Goal: Transaction & Acquisition: Book appointment/travel/reservation

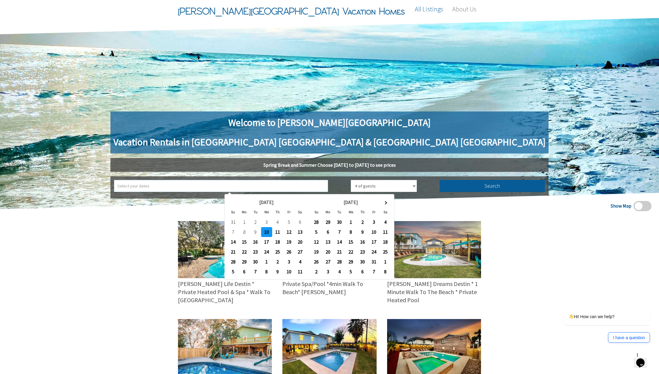
click at [269, 188] on input "text" at bounding box center [221, 186] width 214 height 12
click at [387, 200] on th at bounding box center [385, 202] width 11 height 10
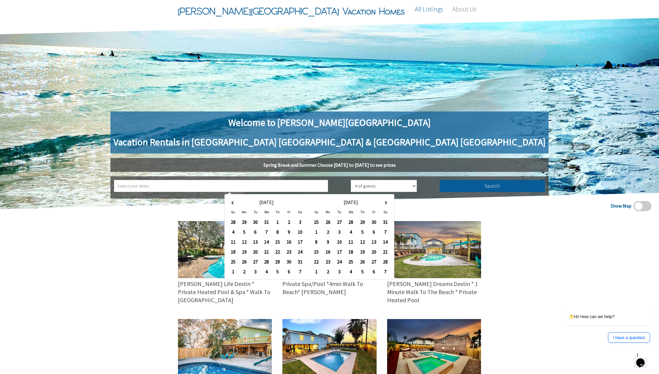
click at [387, 200] on th at bounding box center [385, 202] width 11 height 10
type input "5/24/2026 ➡ 5/28/2026"
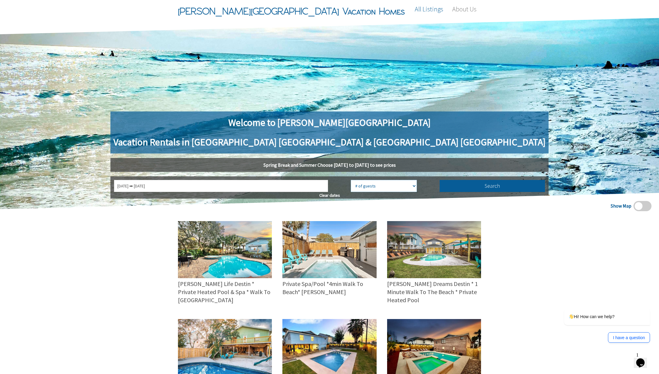
click at [356, 184] on select "# of guests 1 guest 2 guests 3 guests 4 guests 5 guests 6 guests 7 guests 8 gue…" at bounding box center [384, 186] width 66 height 12
select select "12"
click at [351, 180] on select "# of guests 1 guest 2 guests 3 guests 4 guests 5 guests 6 guests 7 guests 8 gue…" at bounding box center [384, 186] width 66 height 12
click at [440, 188] on button "Search" at bounding box center [493, 186] width 106 height 12
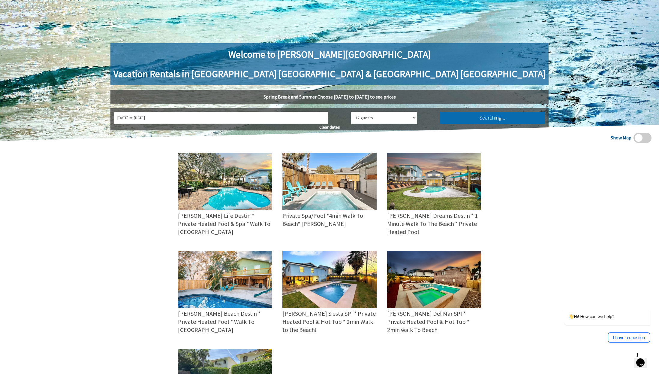
scroll to position [90, 0]
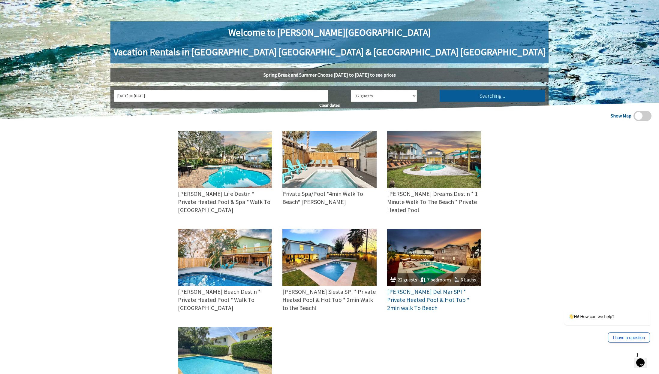
click at [434, 264] on img at bounding box center [434, 257] width 94 height 57
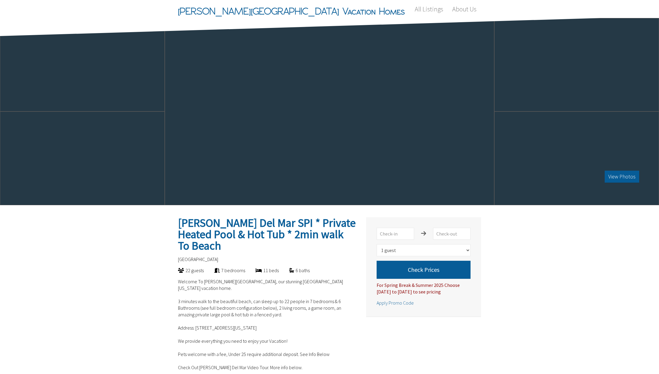
select select "1"
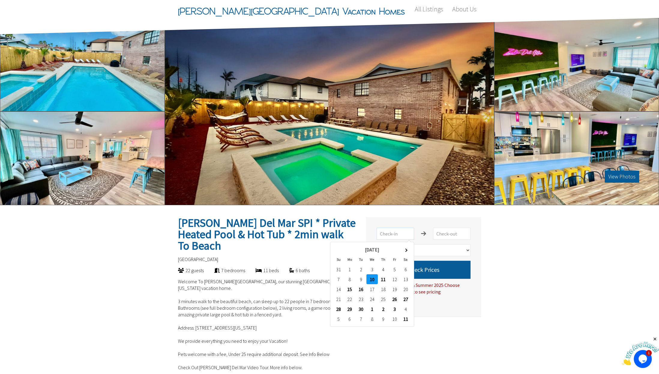
click at [400, 234] on input "text" at bounding box center [396, 233] width 38 height 12
click at [407, 252] on th at bounding box center [405, 249] width 11 height 10
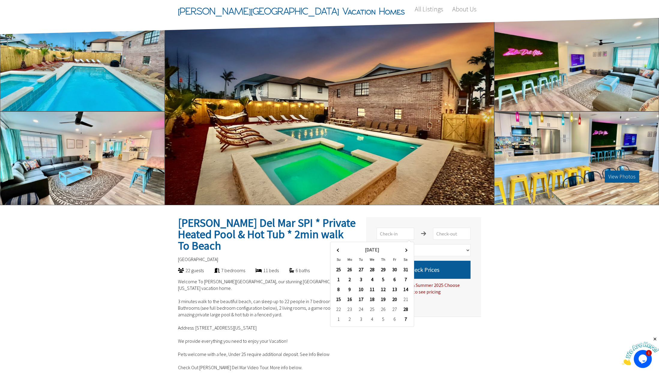
click at [407, 252] on th at bounding box center [405, 249] width 11 height 10
click at [408, 251] on th at bounding box center [405, 249] width 11 height 10
type input "[DATE]"
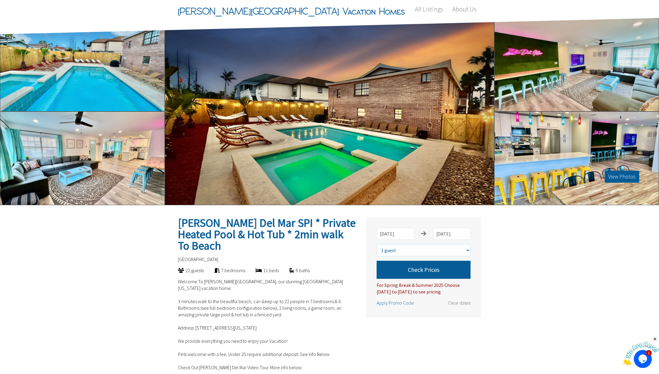
click at [444, 249] on select "Select number of guests 1 guest 2 guests 3 guests 4 guests 5 guests 6 guests 7 …" at bounding box center [424, 250] width 94 height 12
select select "12"
click at [377, 244] on select "Select number of guests 1 guest 2 guests 3 guests 4 guests 5 guests 6 guests 7 …" at bounding box center [424, 250] width 94 height 12
click at [427, 273] on button "Check Prices" at bounding box center [424, 269] width 94 height 18
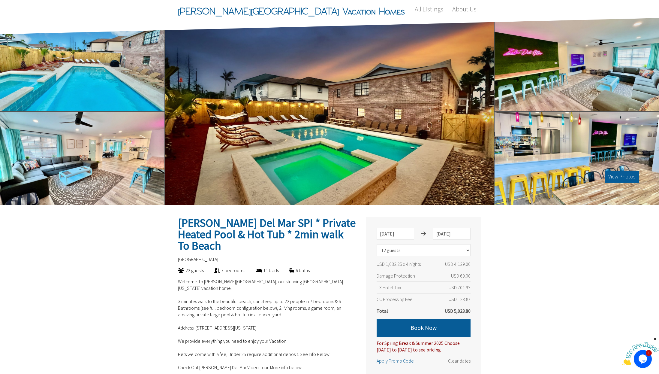
click at [202, 278] on p "Welcome To [PERSON_NAME][GEOGRAPHIC_DATA], our stunning [GEOGRAPHIC_DATA] [US_S…" at bounding box center [267, 353] width 178 height 151
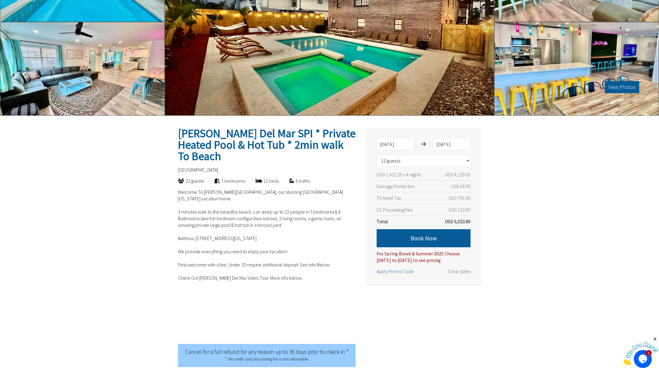
scroll to position [90, 0]
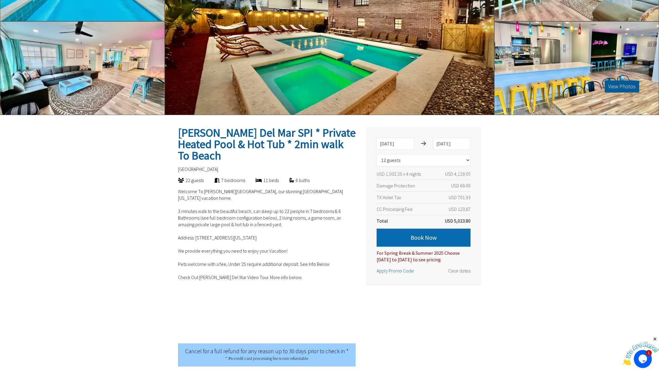
click at [398, 236] on button "Book Now" at bounding box center [424, 237] width 94 height 18
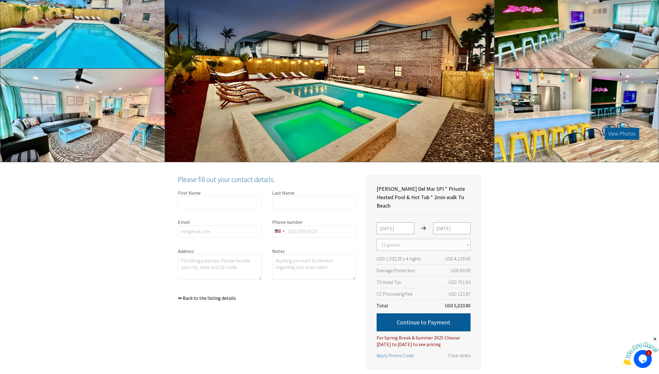
scroll to position [73, 0]
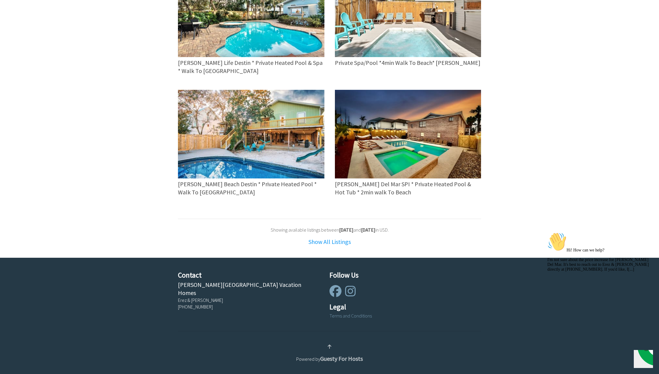
scroll to position [267, 0]
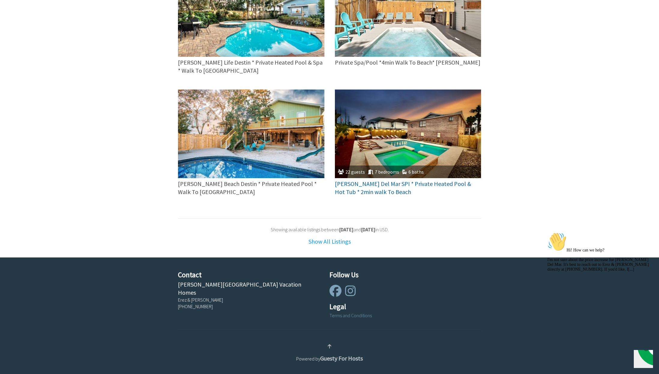
click at [388, 140] on img at bounding box center [408, 133] width 146 height 89
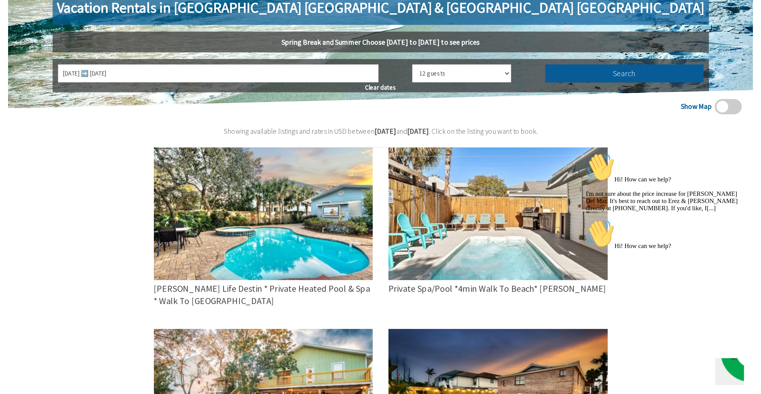
scroll to position [59, 0]
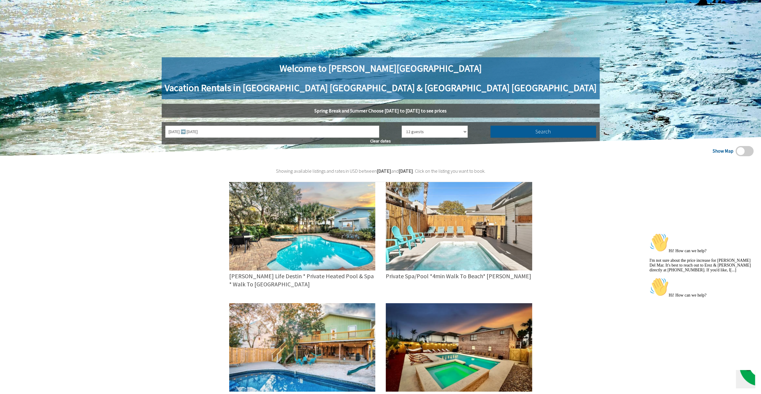
drag, startPoint x: 364, startPoint y: 108, endPoint x: 443, endPoint y: 111, distance: 78.7
click at [443, 111] on h5 "Spring Break and Summer Choose Saturday to Saturday to see prices" at bounding box center [381, 111] width 438 height 14
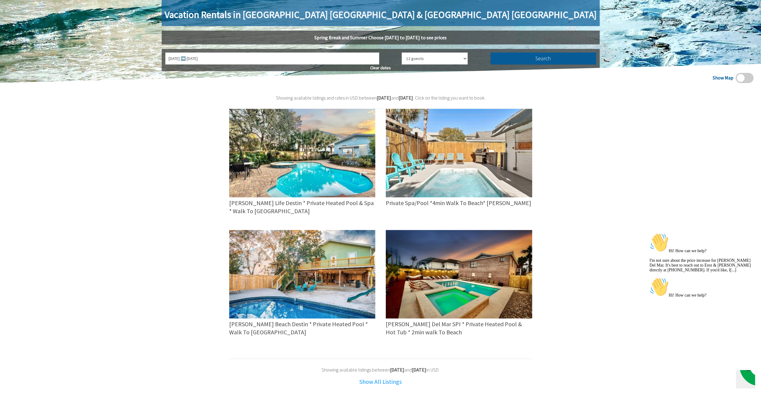
scroll to position [13, 0]
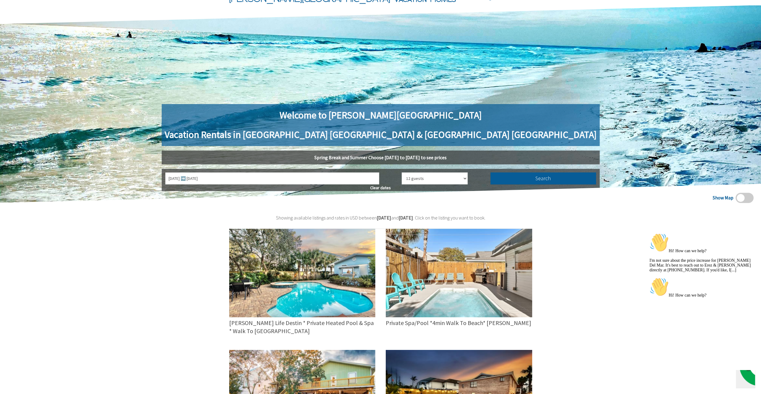
click at [659, 373] on img "Chat widget" at bounding box center [760, 366] width 44 height 44
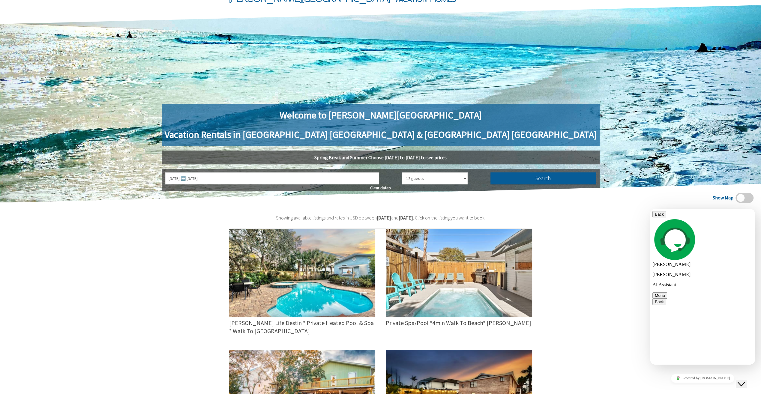
type textarea "am i able to make monthly payments towards what is left?"
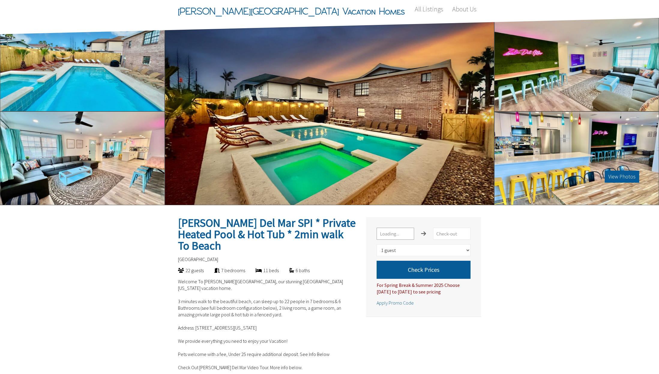
select select "1"
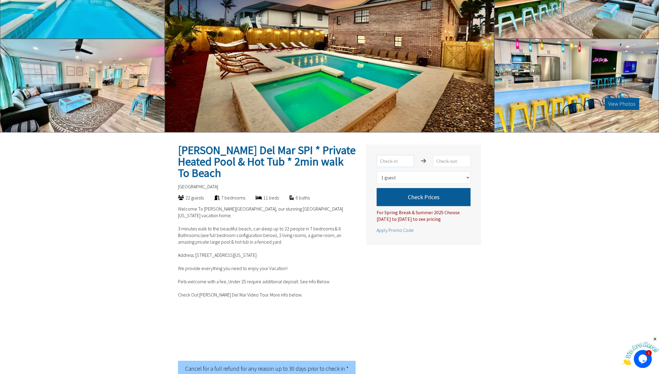
click at [404, 159] on input "text" at bounding box center [396, 161] width 38 height 12
click at [406, 176] on span at bounding box center [405, 177] width 3 height 3
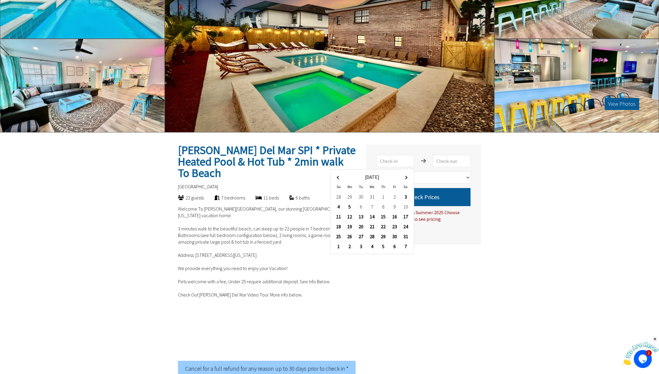
click at [406, 177] on span at bounding box center [405, 177] width 3 height 3
type input "[DATE]"
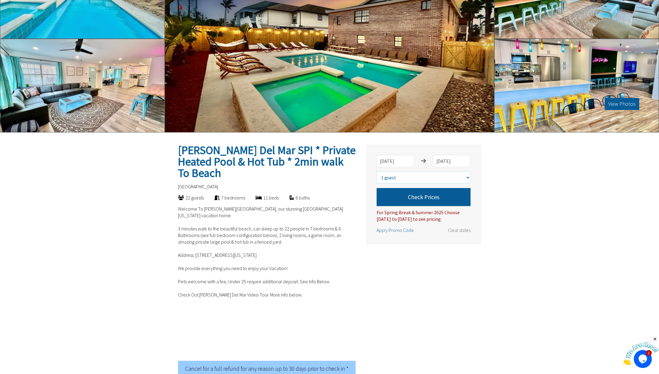
click at [424, 179] on select "Select number of guests 1 guest 2 guests 3 guests 4 guests 5 guests 6 guests 7 …" at bounding box center [424, 177] width 94 height 12
click at [377, 171] on select "Select number of guests 1 guest 2 guests 3 guests 4 guests 5 guests 6 guests 7 …" at bounding box center [424, 177] width 94 height 12
click at [430, 195] on button "Check Prices" at bounding box center [424, 197] width 94 height 18
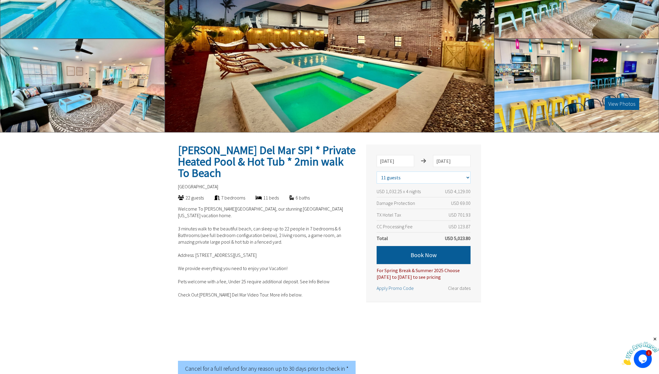
click at [438, 174] on select "Select number of guests 1 guest 2 guests 3 guests 4 guests 5 guests 6 guests 7 …" at bounding box center [424, 177] width 94 height 12
select select "12"
click at [377, 171] on select "Select number of guests 1 guest 2 guests 3 guests 4 guests 5 guests 6 guests 7 …" at bounding box center [424, 177] width 94 height 12
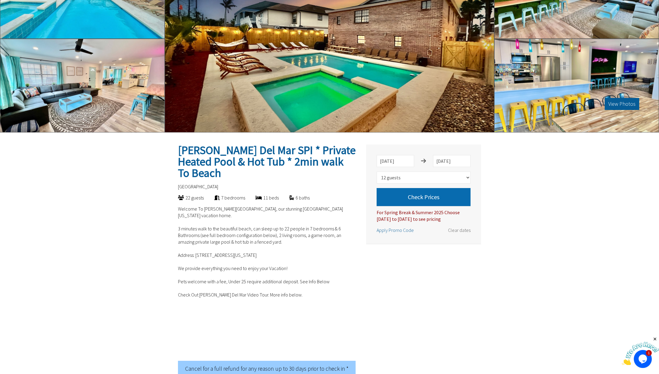
click at [431, 199] on button "Check Prices" at bounding box center [424, 197] width 94 height 18
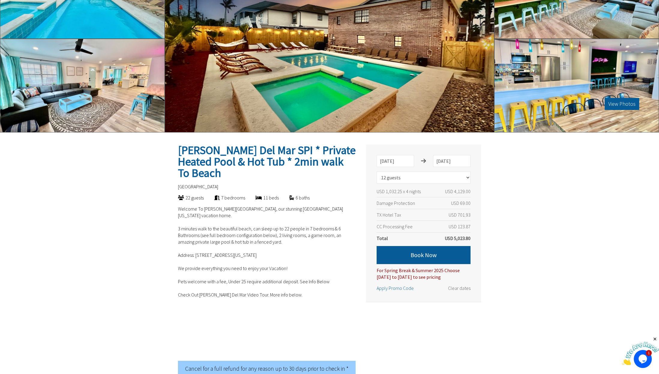
click at [295, 281] on p "Welcome To [PERSON_NAME][GEOGRAPHIC_DATA], our stunning [GEOGRAPHIC_DATA] [US_S…" at bounding box center [267, 280] width 178 height 151
drag, startPoint x: 293, startPoint y: 288, endPoint x: 300, endPoint y: 291, distance: 8.1
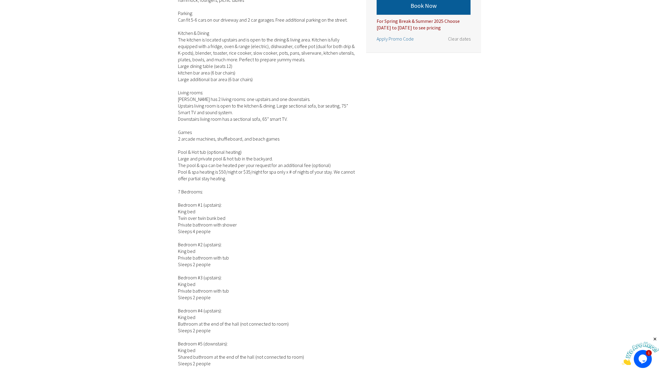
scroll to position [299, 0]
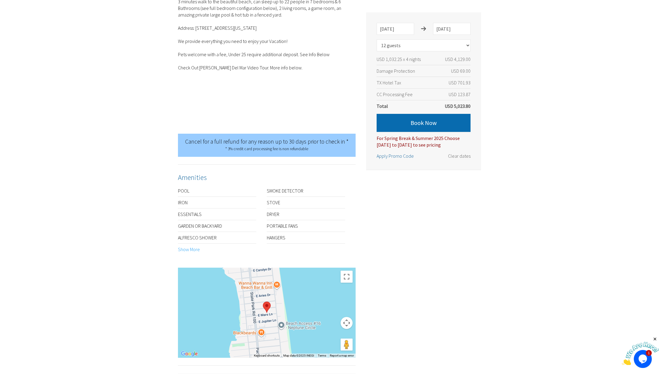
click at [417, 120] on button "Book Now" at bounding box center [424, 123] width 94 height 18
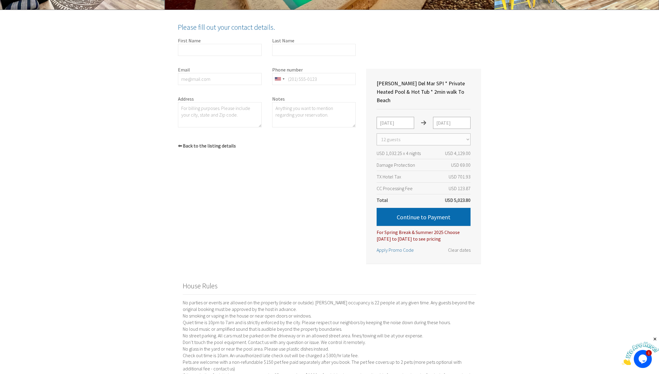
scroll to position [193, 0]
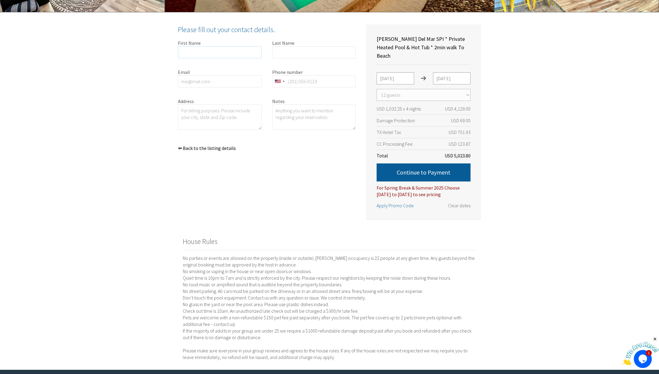
click at [206, 49] on input "First Name" at bounding box center [220, 52] width 84 height 12
drag, startPoint x: 227, startPoint y: 290, endPoint x: 228, endPoint y: 282, distance: 7.9
click at [228, 282] on p "No parties or events are allowed on the property (inside or outside). Max occup…" at bounding box center [329, 307] width 293 height 106
click at [233, 48] on input "First Name" at bounding box center [220, 52] width 84 height 12
type input "Laurie"
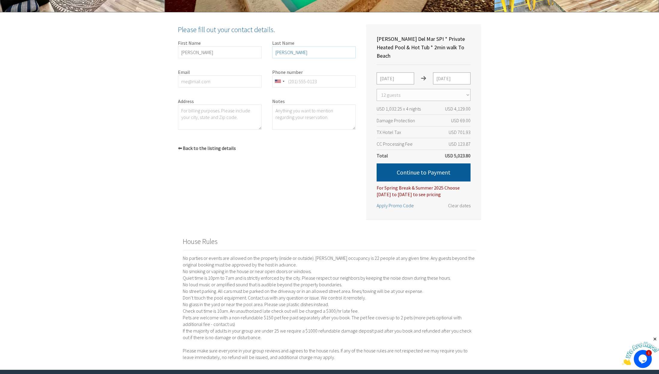
type input "Scott"
type input "LLN862@aol.com"
type input "5125179669"
type textarea "217 Wisteria Way, San Marcos, TX 78666"
click at [307, 120] on textarea "Notes" at bounding box center [314, 116] width 84 height 25
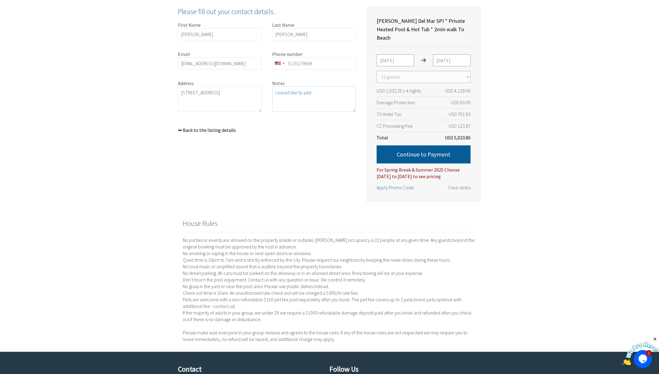
scroll to position [223, 0]
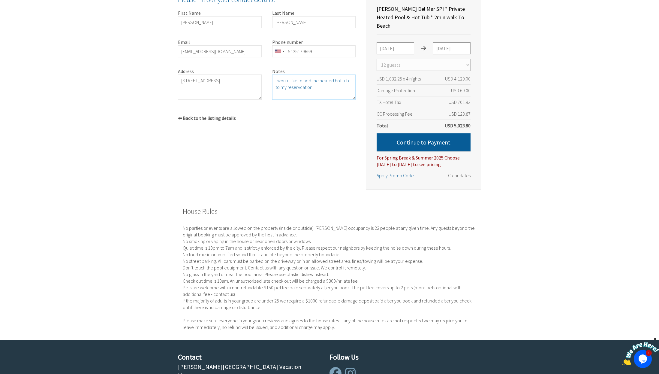
click at [296, 87] on textarea "I would like to add the heated hot tub to my reservcation" at bounding box center [314, 86] width 84 height 25
click at [296, 88] on textarea "I would like to add the heated hot tub to my reservcation" at bounding box center [314, 86] width 84 height 25
type textarea "I would like to add the heated hot tub to my reservation"
click at [260, 177] on div "Zula Del Mar SPI * Private Heated Pool & Hot Tub * 2min walk To Beach South Pad…" at bounding box center [261, 91] width 188 height 195
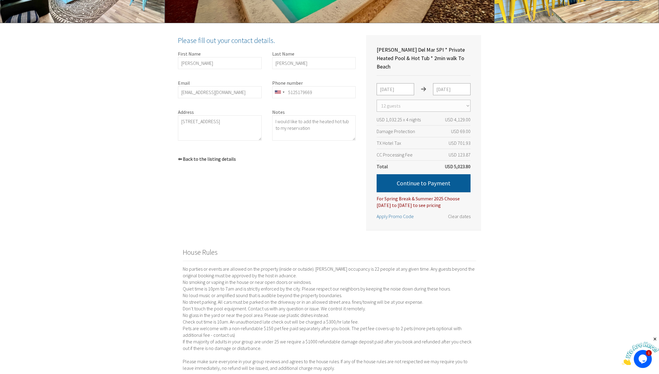
scroll to position [163, 0]
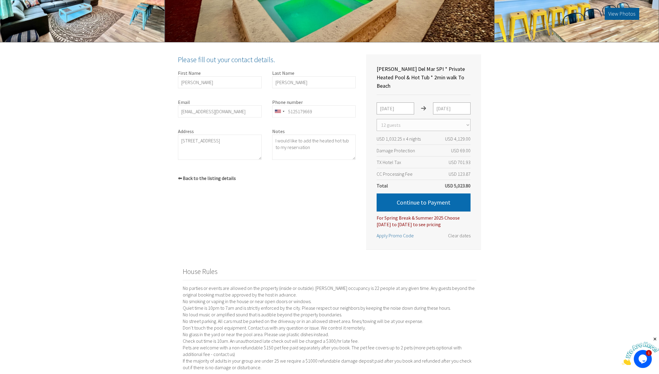
click at [435, 193] on button "Continue to Payment" at bounding box center [424, 202] width 94 height 18
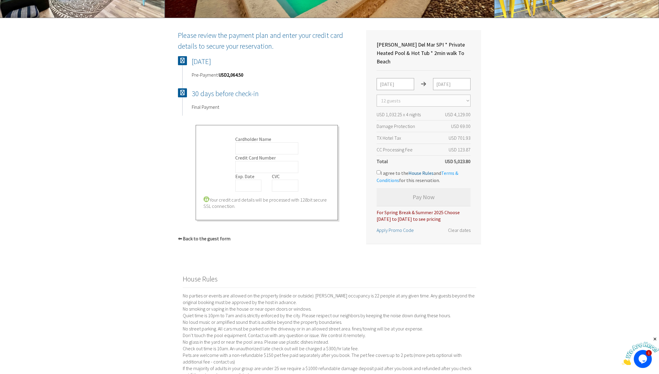
scroll to position [193, 0]
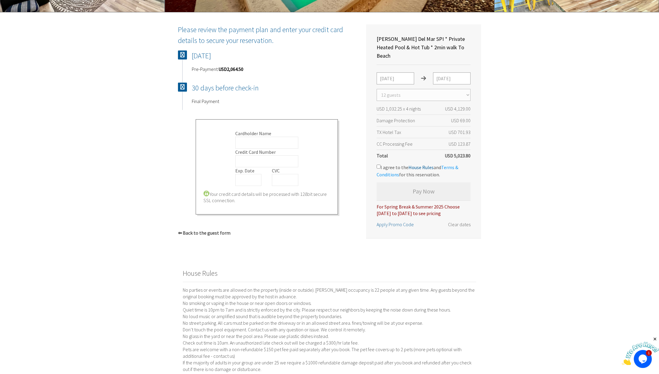
click at [211, 66] on p "Pre-Payment: USD 2,064.50" at bounding box center [274, 69] width 164 height 7
click at [235, 68] on span "2,064.50" at bounding box center [235, 69] width 17 height 6
click at [187, 55] on span at bounding box center [182, 54] width 9 height 9
click at [262, 134] on label "Cardholder Name" at bounding box center [266, 133] width 63 height 7
click at [262, 137] on input "Cardholder Name" at bounding box center [266, 143] width 63 height 12
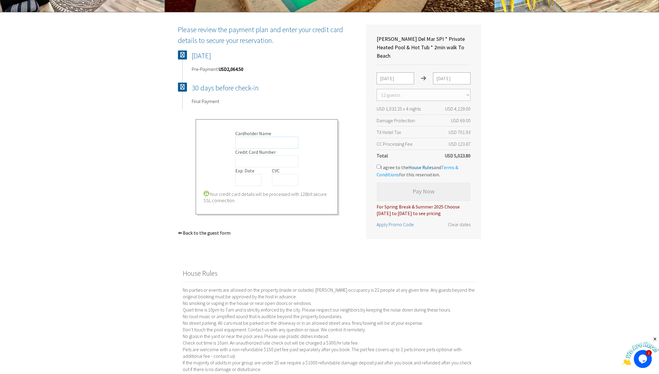
click at [263, 140] on input "Cardholder Name" at bounding box center [266, 143] width 63 height 12
type input "Laurie Scott"
click at [641, 361] on img at bounding box center [640, 353] width 37 height 24
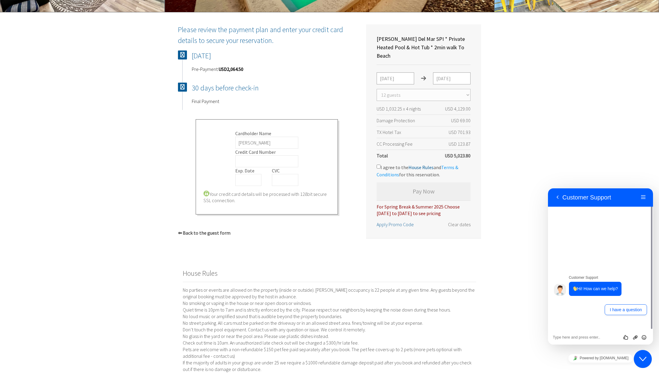
click at [597, 337] on textarea at bounding box center [600, 337] width 95 height 5
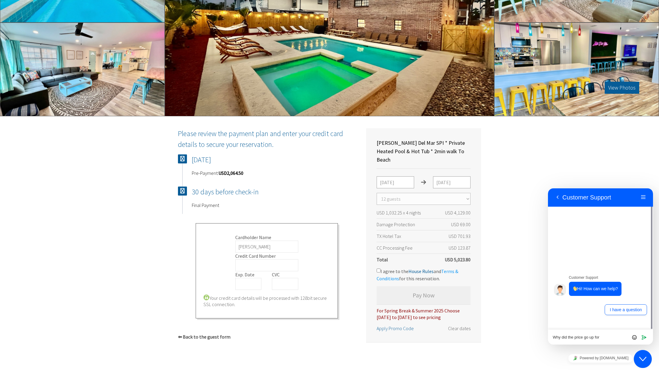
scroll to position [0, 0]
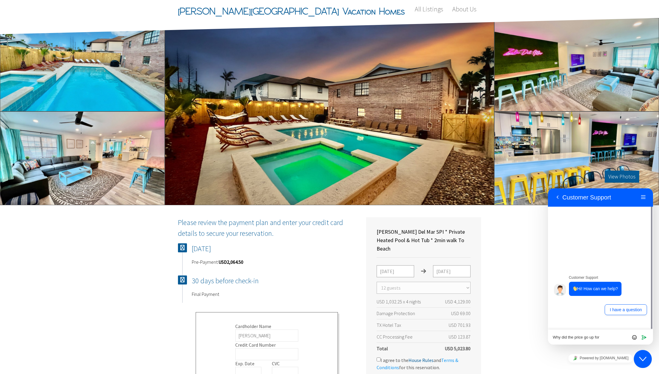
type textarea "Why did the price go up for Zula Del mar"
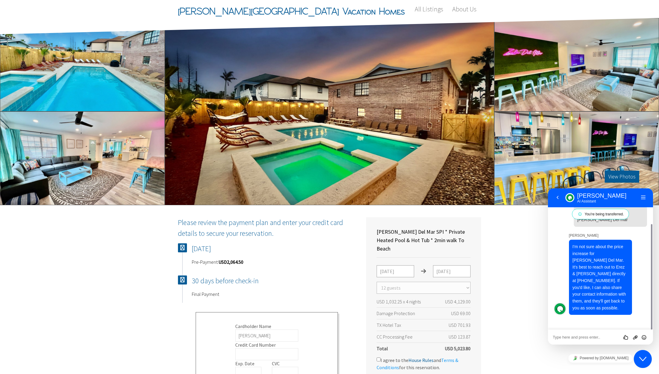
scroll to position [30, 0]
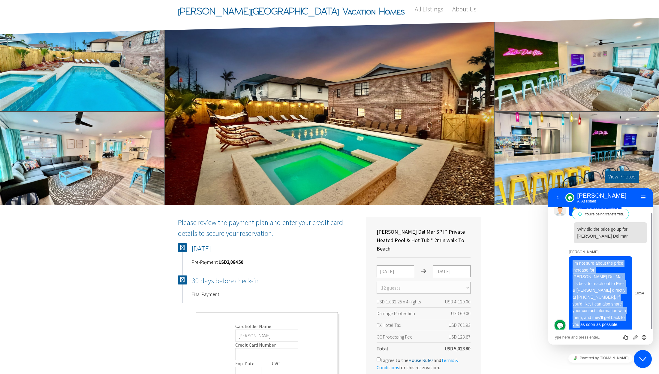
drag, startPoint x: 568, startPoint y: 262, endPoint x: 602, endPoint y: 318, distance: 66.0
click at [602, 318] on div "I'm not sure about the price increase for Zula Del Mar. It's best to reach out …" at bounding box center [606, 293] width 81 height 75
click at [602, 318] on span "I'm not sure about the price increase for Zula Del Mar. It's best to reach out …" at bounding box center [598, 293] width 53 height 66
click at [602, 260] on span "I'm not sure about the price increase for Zula Del Mar. It's best to reach out …" at bounding box center [598, 293] width 53 height 66
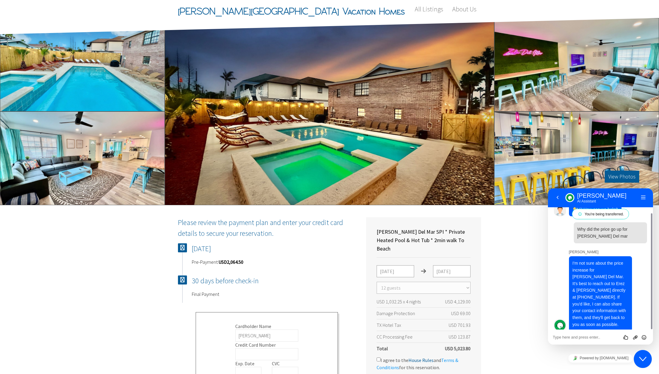
click at [598, 250] on p "Zully" at bounding box center [608, 252] width 78 height 6
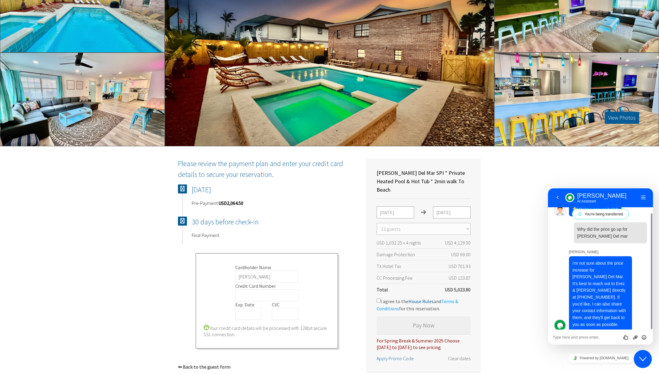
scroll to position [60, 0]
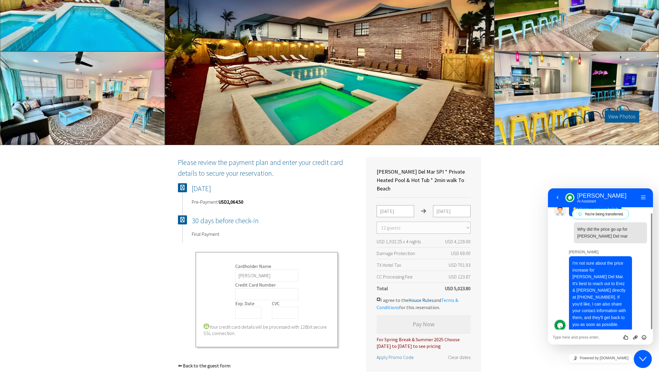
click at [379, 297] on input "I agree to the House Rules and Terms & Conditions for this reservation." at bounding box center [379, 299] width 4 height 4
checkbox input "true"
click at [383, 299] on link "Terms & Conditions" at bounding box center [418, 303] width 82 height 13
click at [337, 198] on div "Today Pre-Payment: USD 2,064.50" at bounding box center [274, 194] width 164 height 22
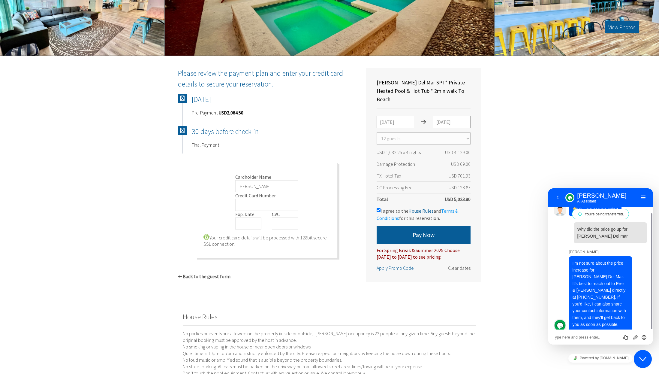
scroll to position [150, 0]
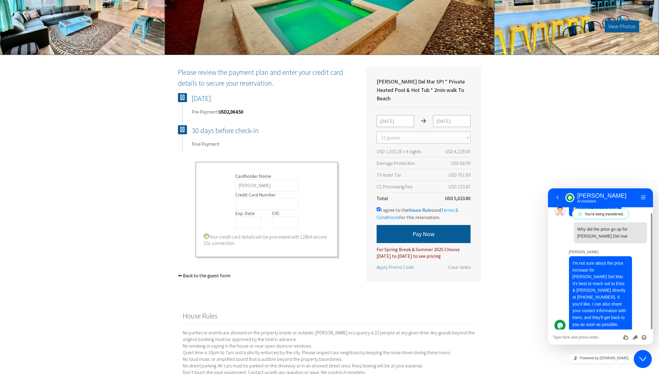
click at [487, 314] on div "Zula Del Mar SPI * Private Heated Pool & Hot Tub * 2min walk To Beach South Pad…" at bounding box center [329, 249] width 324 height 389
click at [560, 194] on button "Back" at bounding box center [558, 197] width 10 height 9
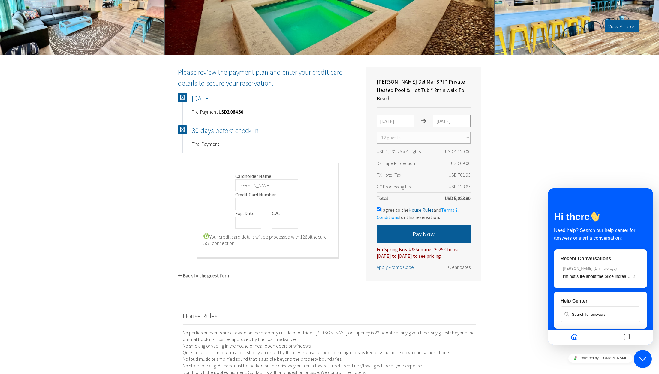
click at [593, 126] on div "Zula Del Mar SPI * Private Heated Pool & Hot Tub * 2min walk To Beach South Pad…" at bounding box center [329, 249] width 659 height 389
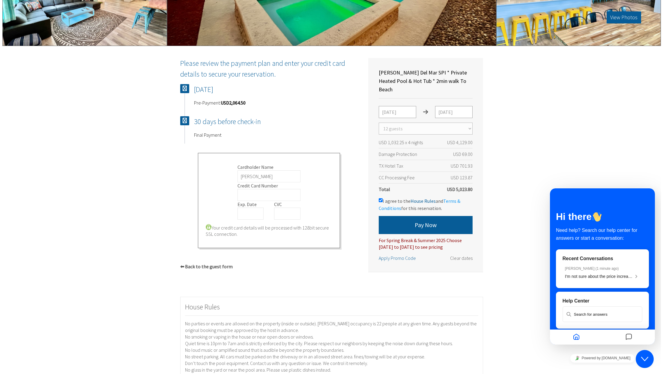
scroll to position [156, 0]
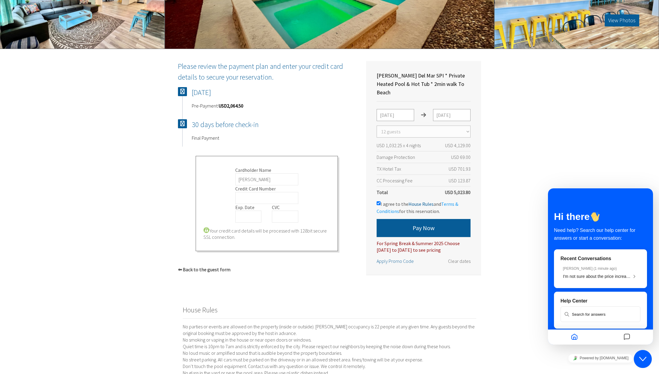
click at [475, 296] on div "Zula Del Mar SPI * Private Heated Pool & Hot Tub * 2min walk To Beach South Pad…" at bounding box center [329, 243] width 324 height 389
click at [434, 219] on button "Pay Now" at bounding box center [424, 228] width 94 height 18
click at [192, 88] on h4 "Today" at bounding box center [272, 92] width 167 height 11
click at [176, 89] on div "Zula Del Mar SPI * Private Heated Pool & Hot Tub * 2min walk To Beach South Pad…" at bounding box center [261, 174] width 188 height 227
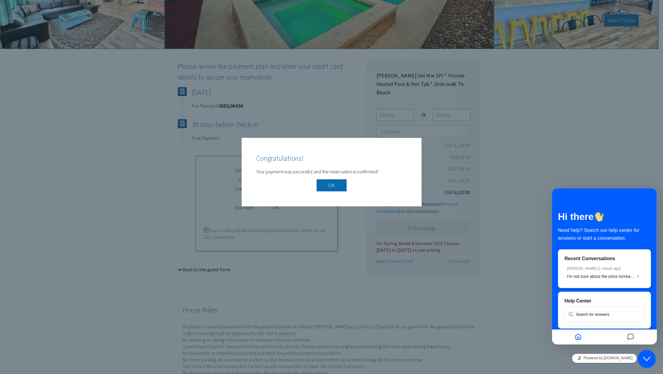
click at [329, 184] on button "OK" at bounding box center [332, 185] width 30 height 12
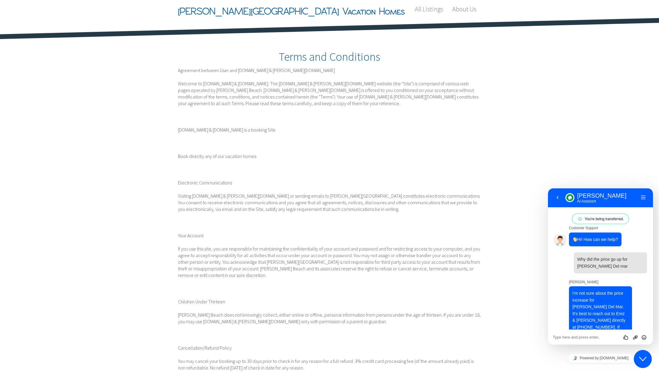
scroll to position [30, 0]
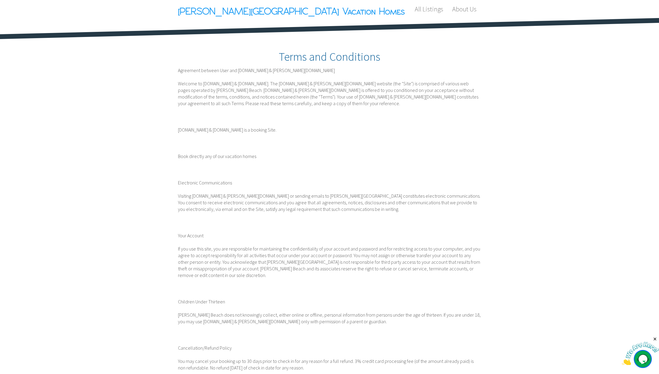
click at [239, 15] on span "[PERSON_NAME][GEOGRAPHIC_DATA] Vacation Homes" at bounding box center [291, 11] width 227 height 18
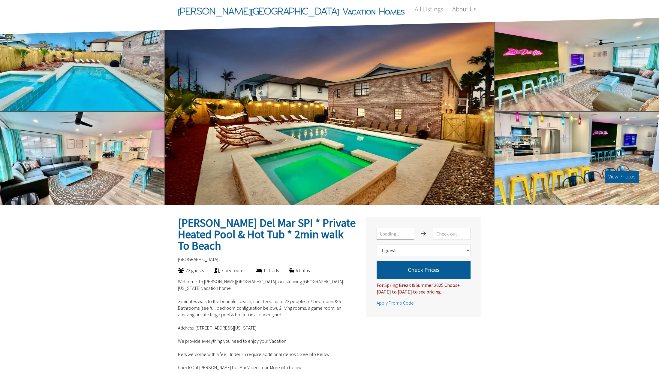
select select "1"
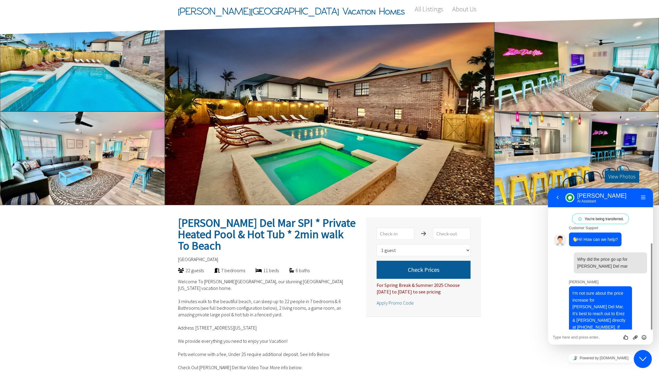
scroll to position [30, 0]
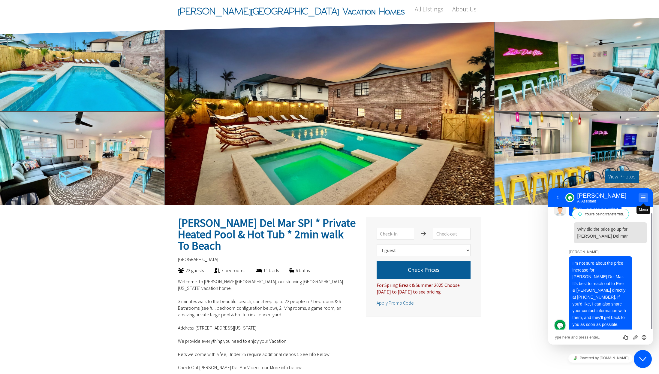
click at [641, 198] on button "Menu" at bounding box center [643, 197] width 10 height 9
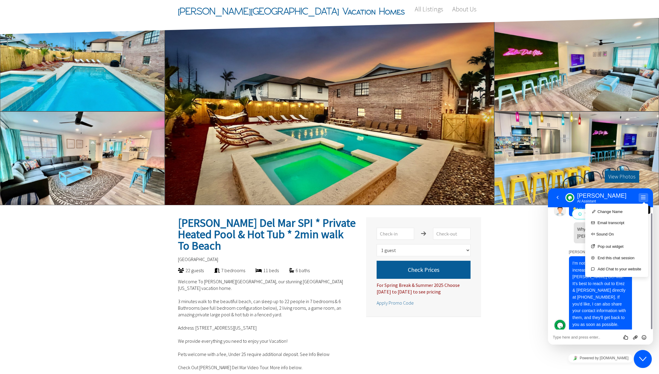
click at [641, 195] on button "Menu" at bounding box center [643, 197] width 10 height 9
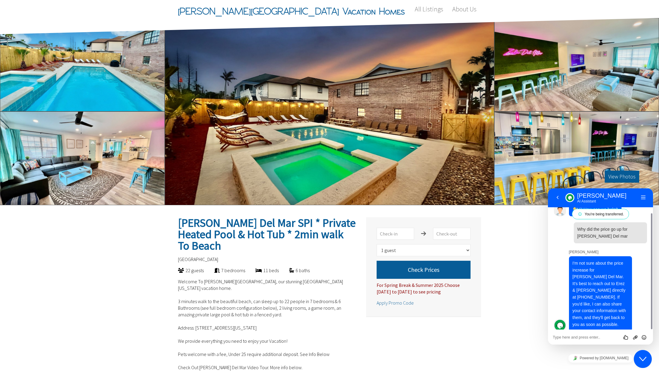
click at [647, 359] on div "Close Chat This icon closes the chat window." at bounding box center [643, 358] width 18 height 7
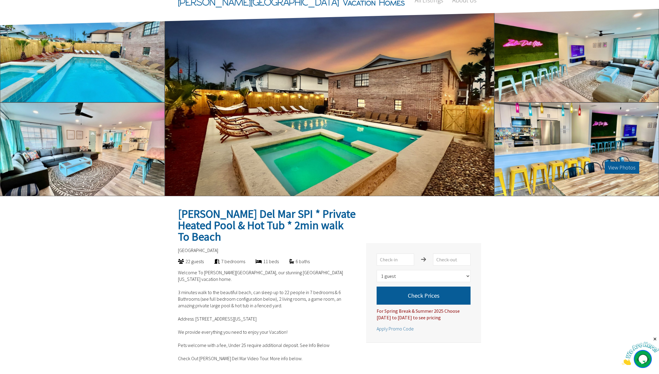
scroll to position [0, 0]
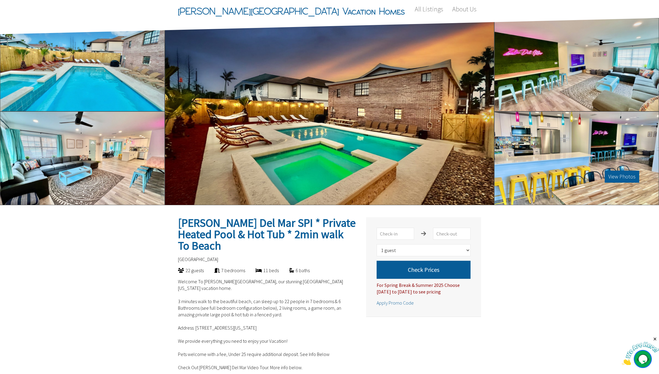
click at [203, 299] on p "Welcome To Zula Del Mar, our stunning South Padre Island Texas vacation home. 3…" at bounding box center [267, 353] width 178 height 151
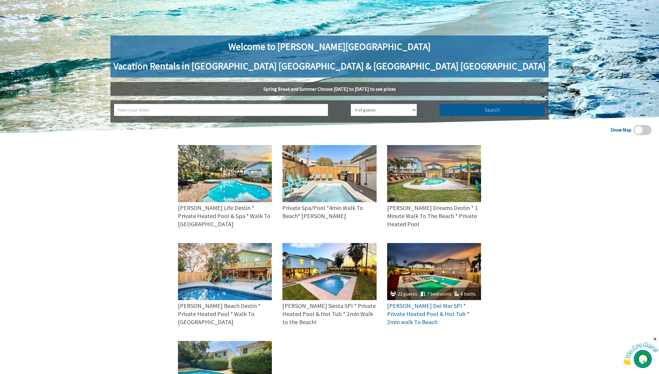
scroll to position [90, 0]
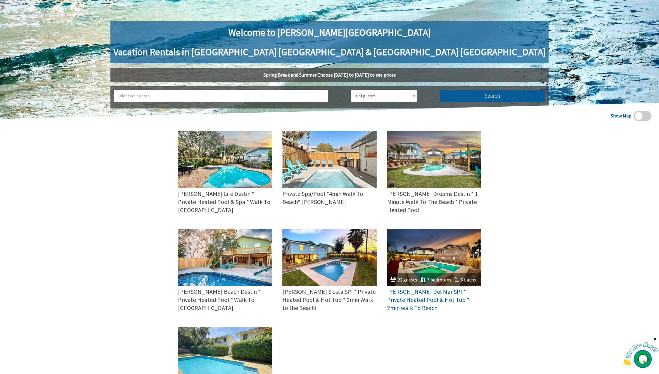
click at [439, 247] on img at bounding box center [434, 257] width 94 height 57
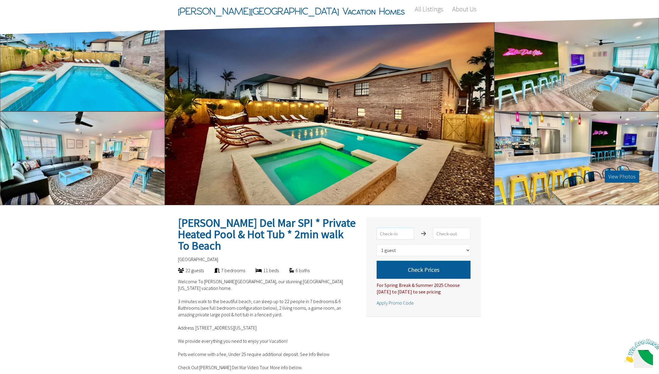
click at [400, 233] on input "text" at bounding box center [396, 233] width 38 height 12
click at [408, 235] on input "text" at bounding box center [396, 233] width 38 height 12
click at [422, 253] on select "Select number of guests 1 guest 2 guests 3 guests 4 guests 5 guests 6 guests 7 …" at bounding box center [424, 250] width 94 height 12
select select "12"
click at [377, 244] on select "Select number of guests 1 guest 2 guests 3 guests 4 guests 5 guests 6 guests 7 …" at bounding box center [424, 250] width 94 height 12
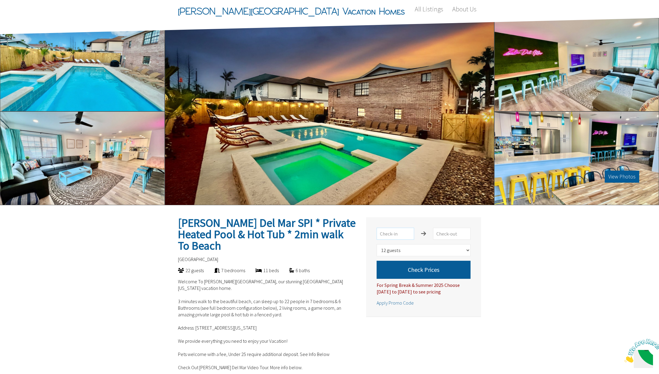
click at [398, 232] on input "text" at bounding box center [396, 233] width 38 height 12
click at [433, 272] on button "Check Prices" at bounding box center [424, 269] width 94 height 18
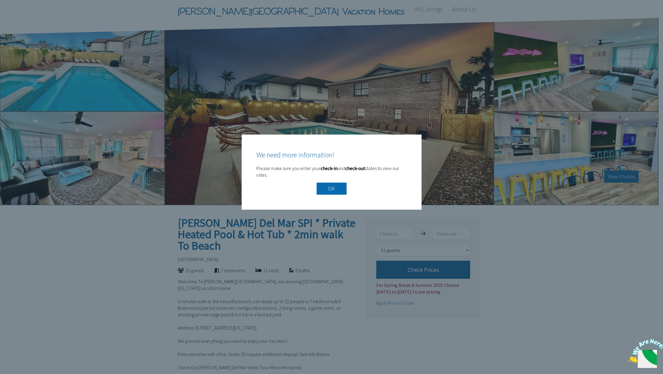
click at [333, 190] on button "OK" at bounding box center [332, 188] width 30 height 12
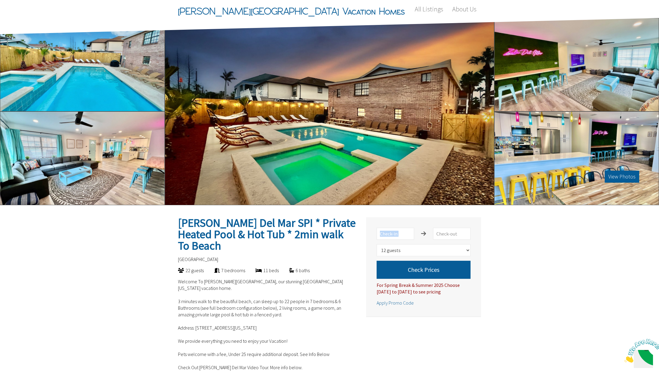
click at [414, 222] on div "Zula Del Mar SPI * Private Heated Pool & Hot Tub * 2min walk To Beach Select nu…" at bounding box center [423, 266] width 115 height 99
drag, startPoint x: 414, startPoint y: 222, endPoint x: 422, endPoint y: 230, distance: 11.2
click at [422, 230] on div at bounding box center [423, 233] width 19 height 12
click at [422, 238] on div at bounding box center [423, 233] width 19 height 12
click at [441, 231] on input "text" at bounding box center [452, 233] width 38 height 12
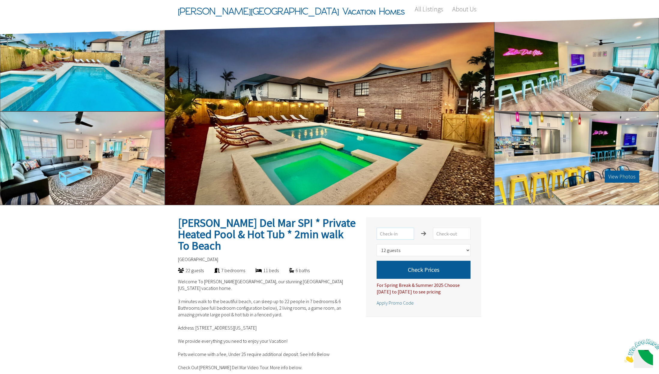
click at [394, 234] on input "text" at bounding box center [396, 233] width 38 height 12
drag, startPoint x: 377, startPoint y: 227, endPoint x: 380, endPoint y: 237, distance: 10.7
click at [378, 230] on div "Zula Del Mar SPI * Private Heated Pool & Hot Tub * 2min walk To Beach Select nu…" at bounding box center [423, 266] width 115 height 99
drag, startPoint x: 385, startPoint y: 245, endPoint x: 313, endPoint y: 223, distance: 76.0
click at [386, 245] on select "Select number of guests 1 guest 2 guests 3 guests 4 guests 5 guests 6 guests 7 …" at bounding box center [424, 250] width 94 height 12
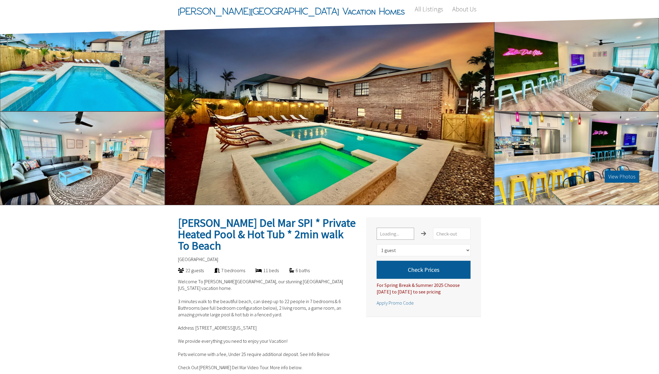
select select "1"
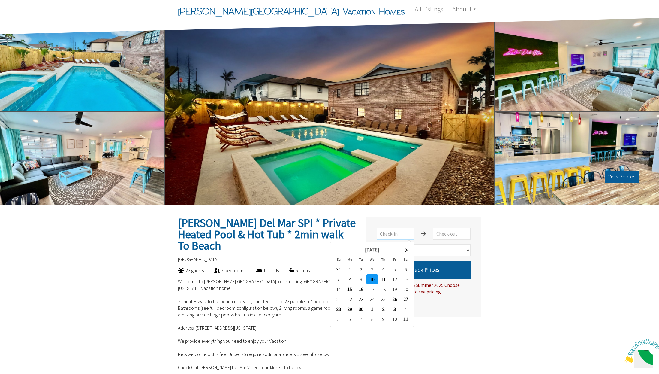
click at [389, 233] on input "text" at bounding box center [396, 233] width 38 height 12
click at [406, 249] on span at bounding box center [405, 249] width 3 height 3
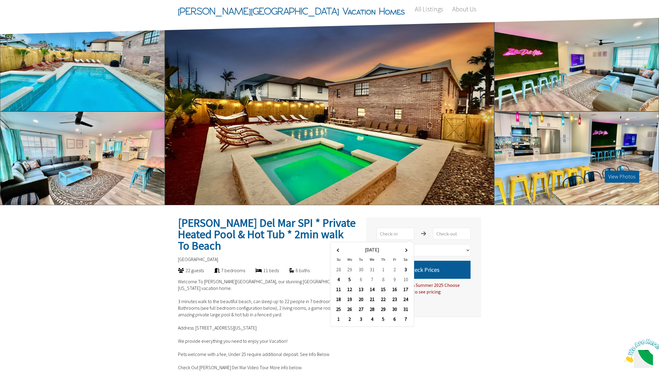
click at [406, 249] on span at bounding box center [405, 249] width 3 height 3
type input "[DATE]"
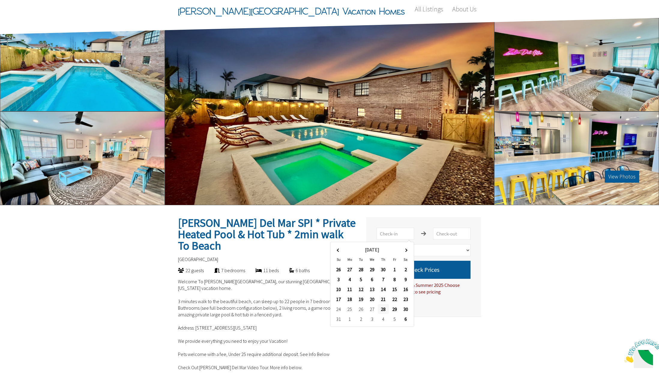
type input "5/31/2026"
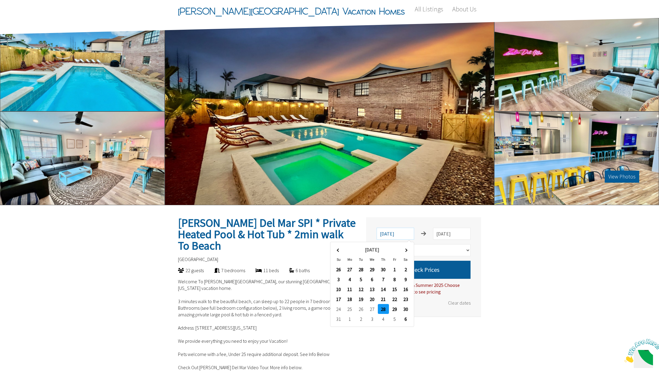
click at [396, 239] on input "[DATE]" at bounding box center [396, 233] width 38 height 12
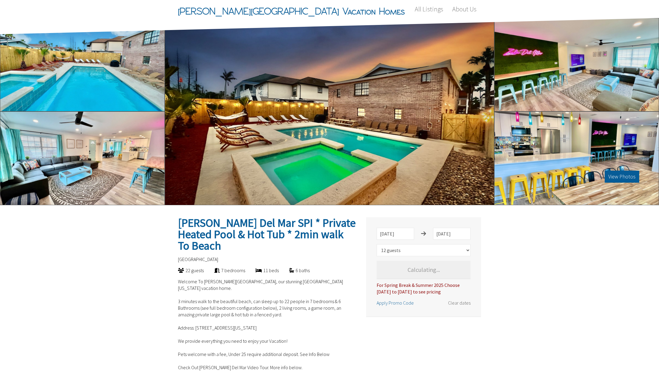
select select "12"
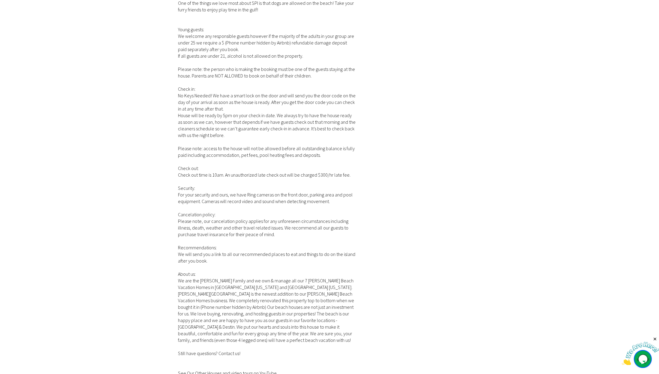
scroll to position [1410, 0]
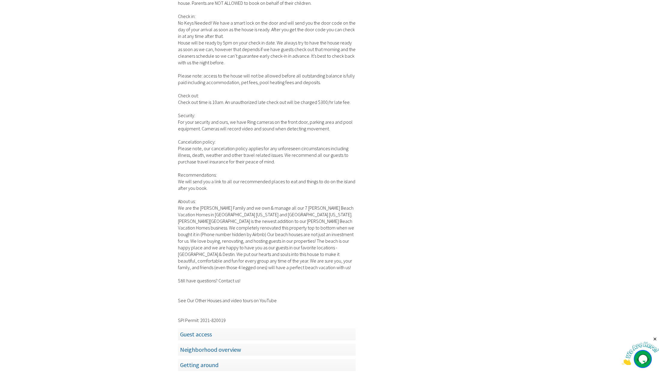
scroll to position [1500, 0]
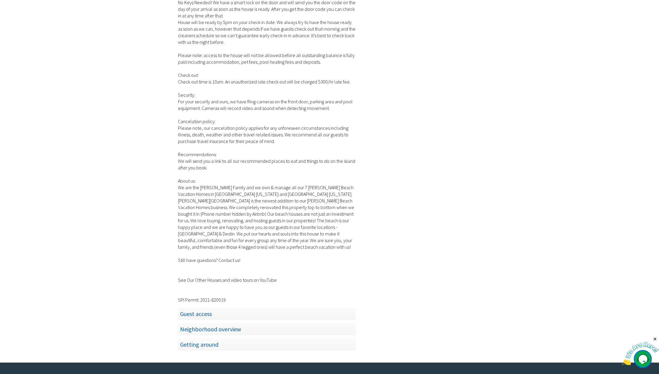
click at [229, 323] on span "Neighborhood overview" at bounding box center [267, 329] width 178 height 12
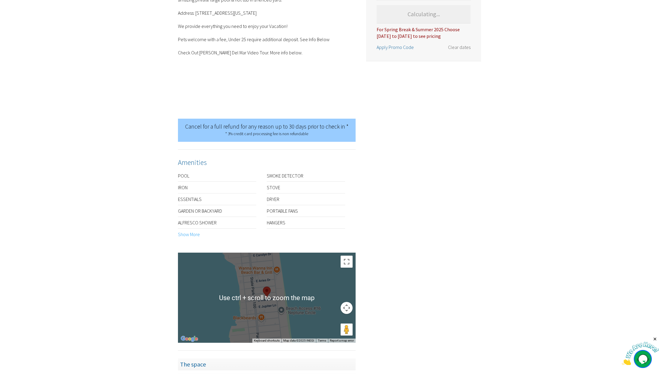
scroll to position [450, 0]
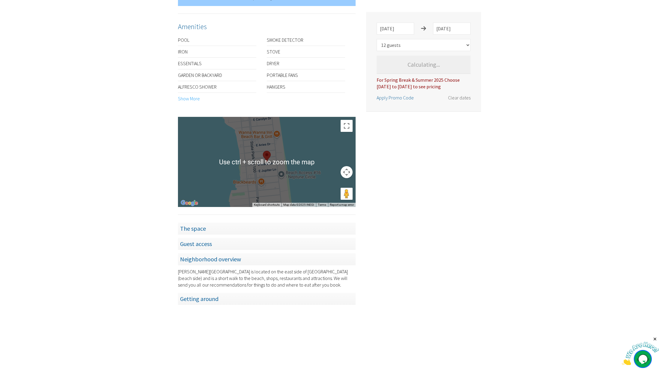
click at [191, 292] on span "Getting around" at bounding box center [267, 298] width 178 height 12
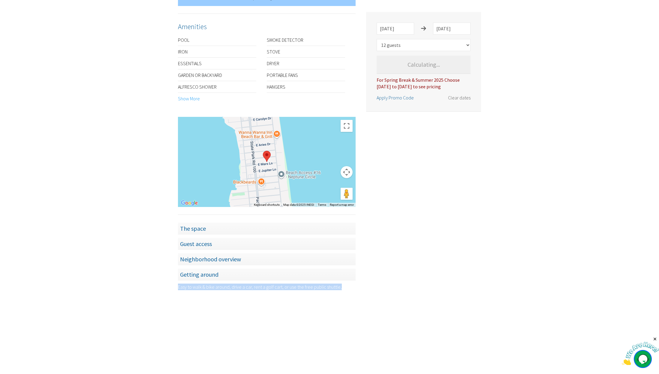
drag, startPoint x: 179, startPoint y: 269, endPoint x: 340, endPoint y: 262, distance: 161.0
click at [340, 262] on div "The space Upstairs: Large living room, fully stocked kitchen, large dining tabl…" at bounding box center [267, 256] width 178 height 68
click at [215, 237] on span "Guest access" at bounding box center [267, 243] width 178 height 12
click at [195, 222] on span "The space" at bounding box center [267, 228] width 178 height 12
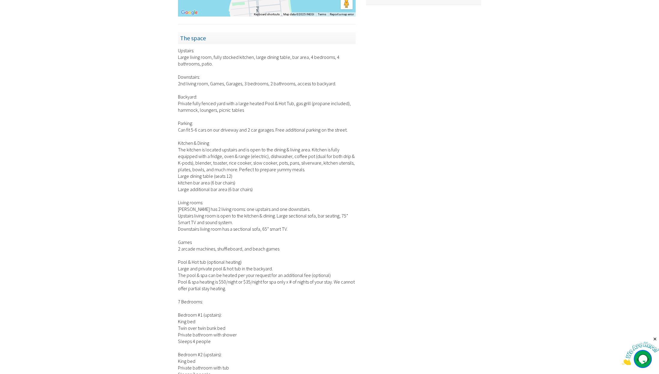
scroll to position [660, 0]
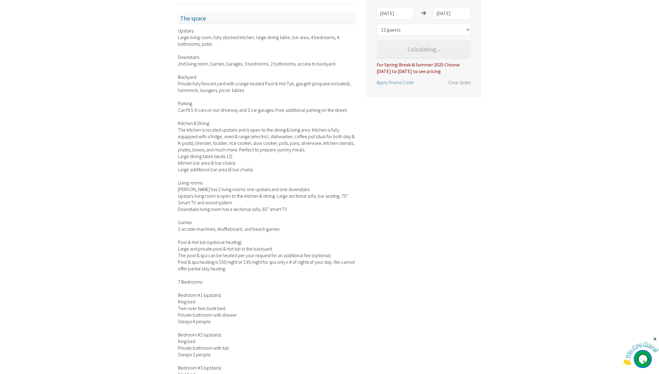
drag, startPoint x: 179, startPoint y: 220, endPoint x: 331, endPoint y: 248, distance: 154.2
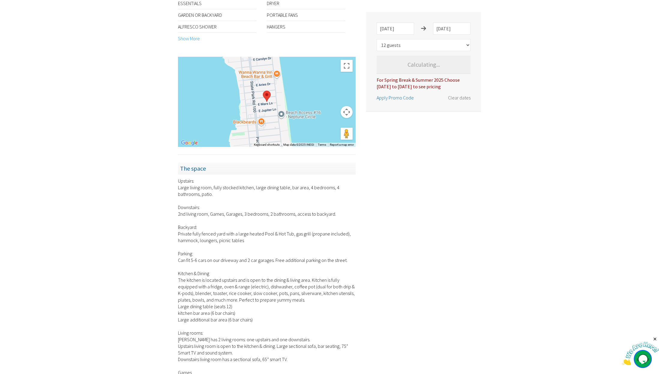
click at [399, 97] on span "Apply Promo Code" at bounding box center [395, 98] width 37 height 6
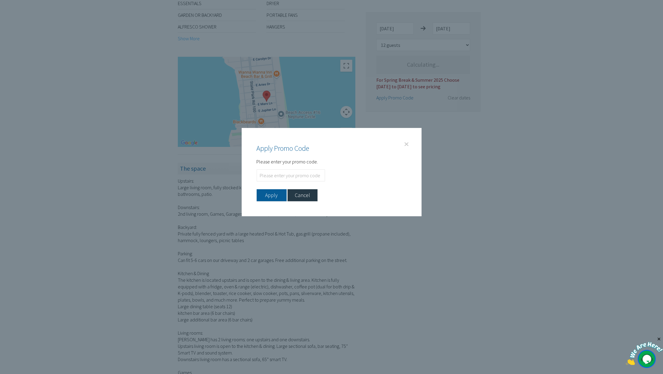
click at [400, 147] on h4 "Apply Promo Code" at bounding box center [332, 148] width 150 height 11
click at [404, 144] on link at bounding box center [407, 144] width 6 height 8
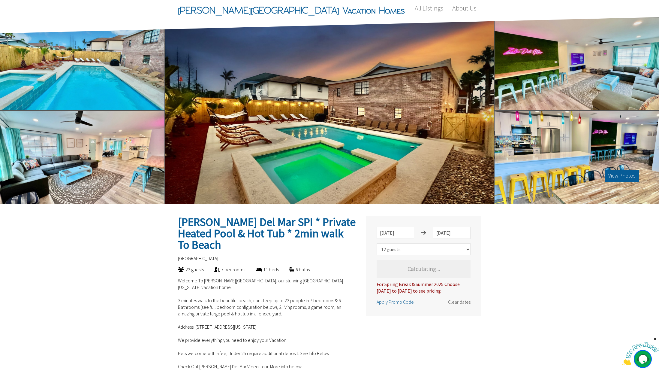
scroll to position [0, 0]
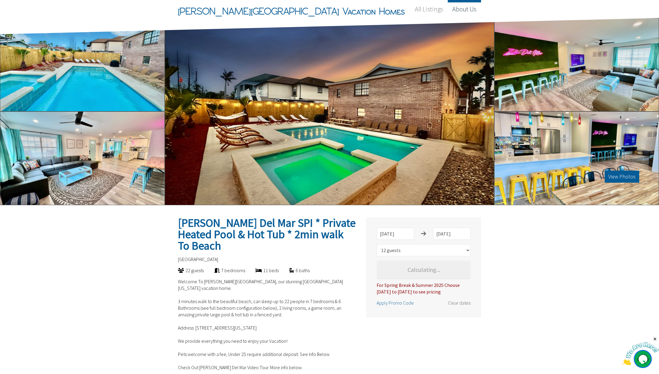
drag, startPoint x: 473, startPoint y: 8, endPoint x: 470, endPoint y: 4, distance: 4.5
click at [473, 8] on link "About Us" at bounding box center [464, 9] width 33 height 18
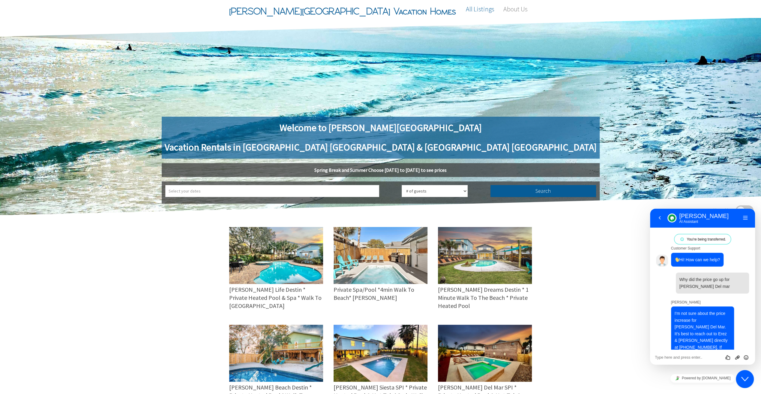
scroll to position [147, 0]
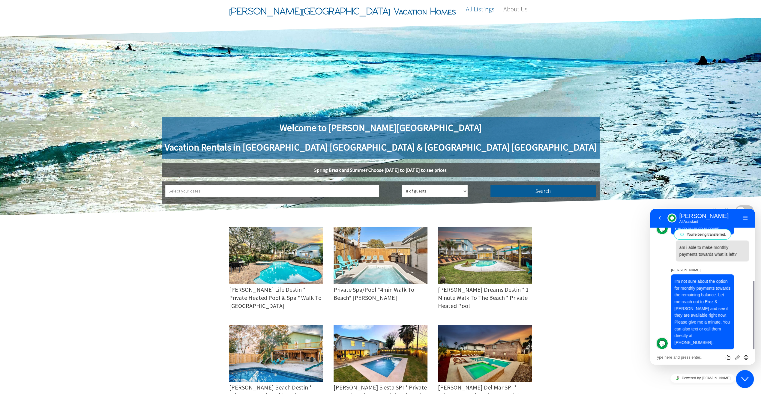
click at [686, 359] on textarea at bounding box center [702, 357] width 95 height 5
type textarea "A"
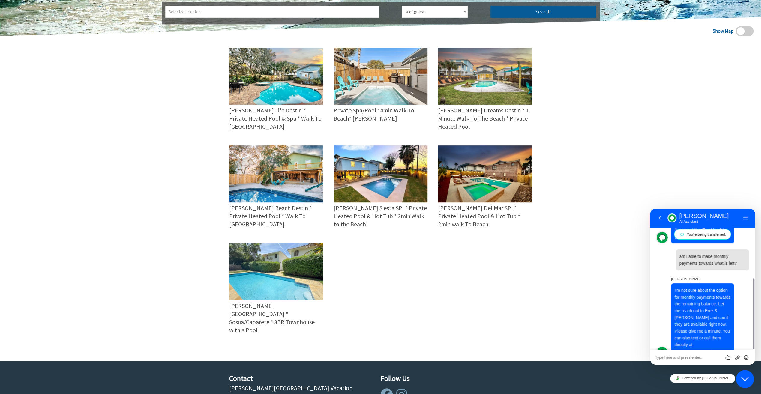
scroll to position [180, 0]
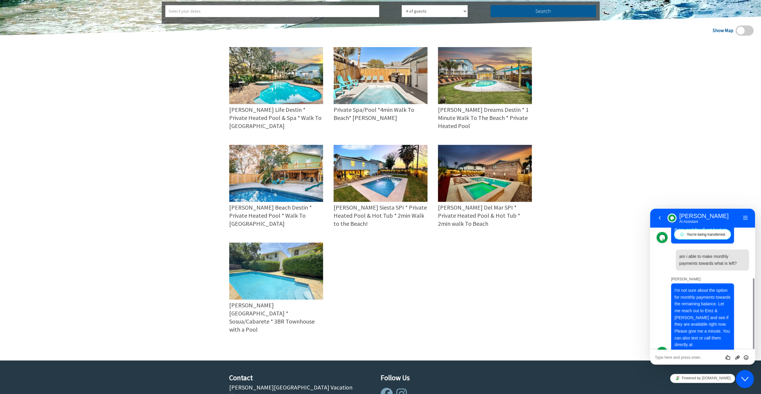
click at [679, 359] on textarea at bounding box center [702, 357] width 95 height 5
click at [388, 292] on div "16 guests 3 bedrooms 3 baths [PERSON_NAME] Life Destin * Private Heated Pool & …" at bounding box center [376, 198] width 314 height 302
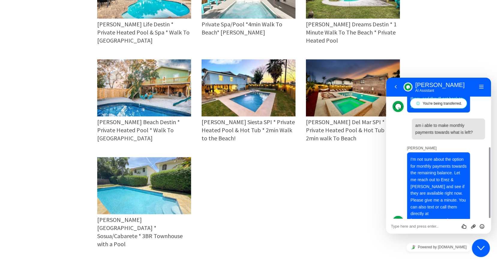
scroll to position [270, 0]
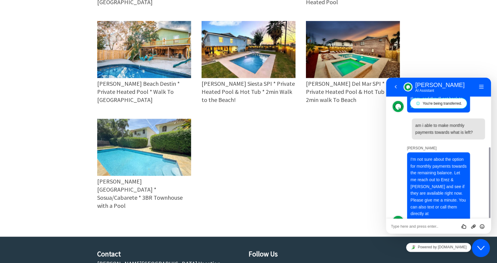
drag, startPoint x: 427, startPoint y: 224, endPoint x: 426, endPoint y: 230, distance: 5.5
click at [428, 226] on textarea at bounding box center [438, 226] width 95 height 5
type textarea "ok"
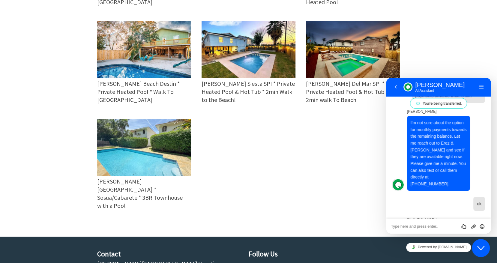
scroll to position [236, 0]
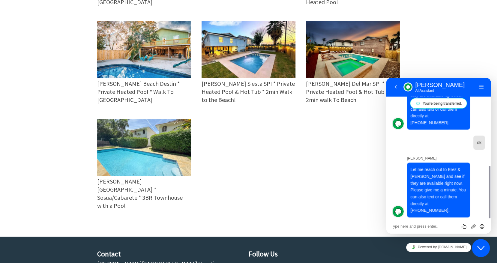
click at [436, 41] on div "Show Map 16 guests 3 bedrooms 3 baths [PERSON_NAME] Life Destin * Private Heate…" at bounding box center [248, 74] width 497 height 326
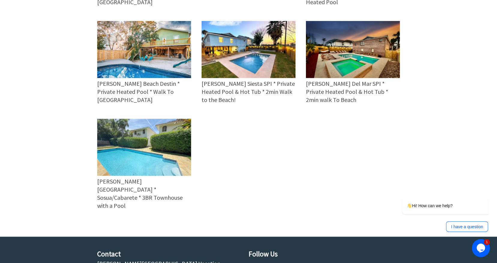
click at [482, 250] on icon "Opens Chat This icon Opens the chat window." at bounding box center [481, 248] width 10 height 10
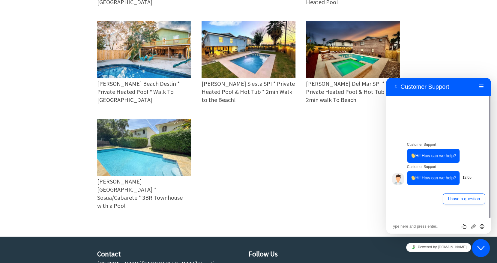
scroll to position [336, 0]
